Goal: Transaction & Acquisition: Purchase product/service

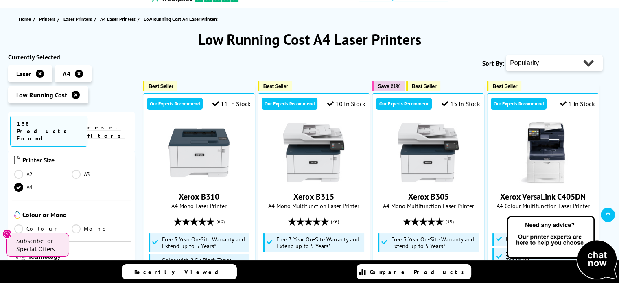
scroll to position [203, 0]
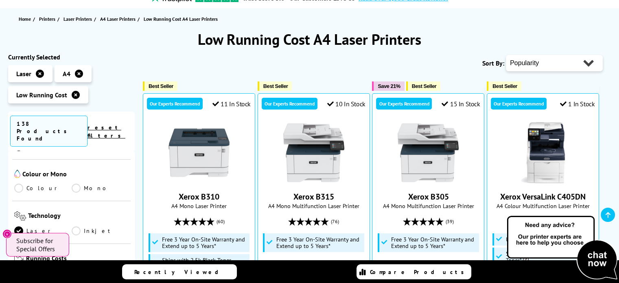
click at [79, 183] on link "Mono" at bounding box center [100, 187] width 57 height 9
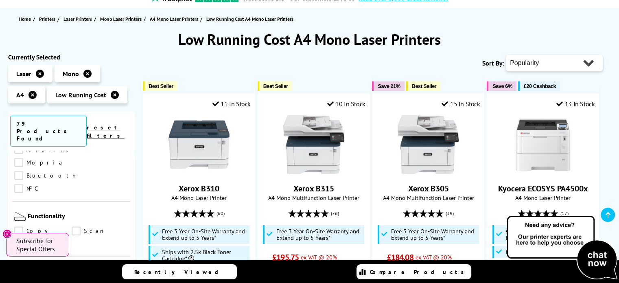
scroll to position [448, 0]
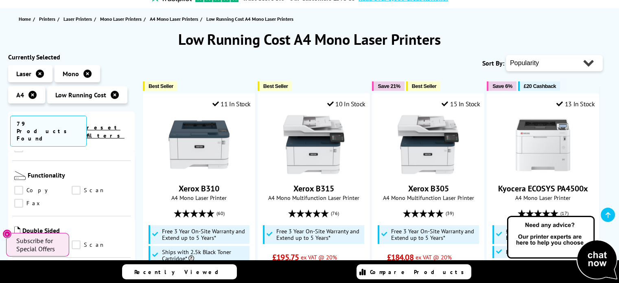
click at [18, 240] on link "Print" at bounding box center [42, 244] width 57 height 9
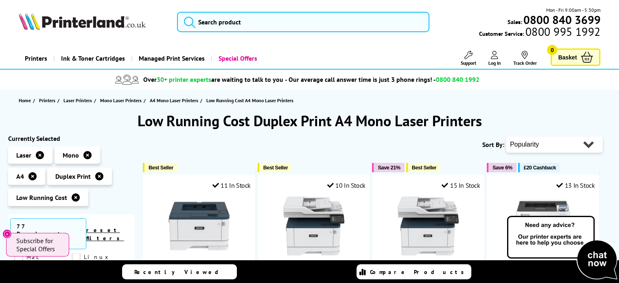
click at [551, 144] on select "Popularity Rating Price - Low to High Price - High to Low Running Costs - Low t…" at bounding box center [554, 144] width 97 height 16
select select "Price Ascending"
click at [506, 136] on select "Popularity Rating Price - Low to High Price - High to Low Running Costs - Low t…" at bounding box center [554, 144] width 97 height 16
